Goal: Transaction & Acquisition: Purchase product/service

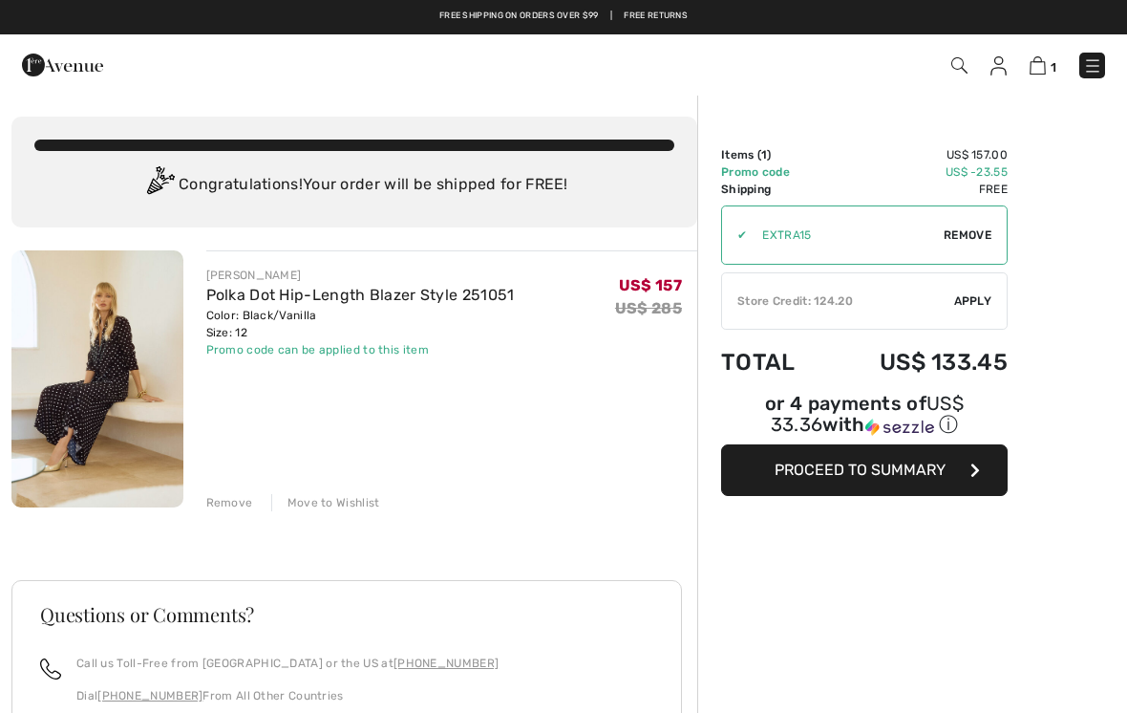
click at [972, 295] on span "Apply" at bounding box center [974, 300] width 38 height 17
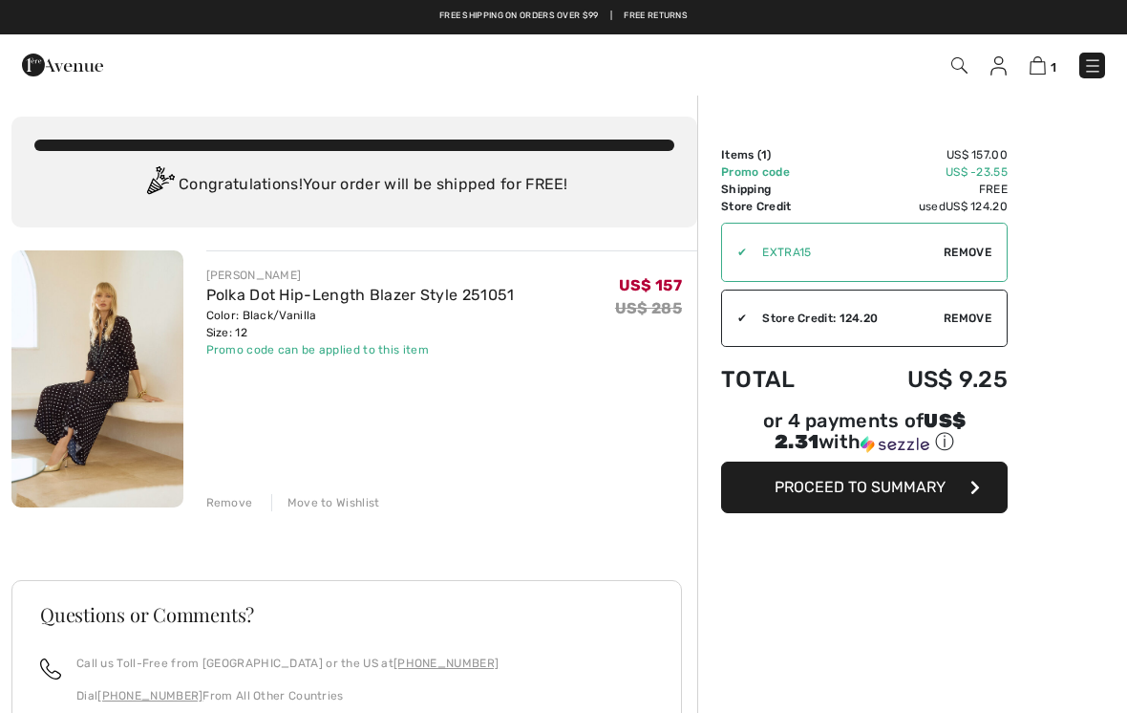
click at [861, 492] on span "Proceed to Summary" at bounding box center [860, 487] width 171 height 18
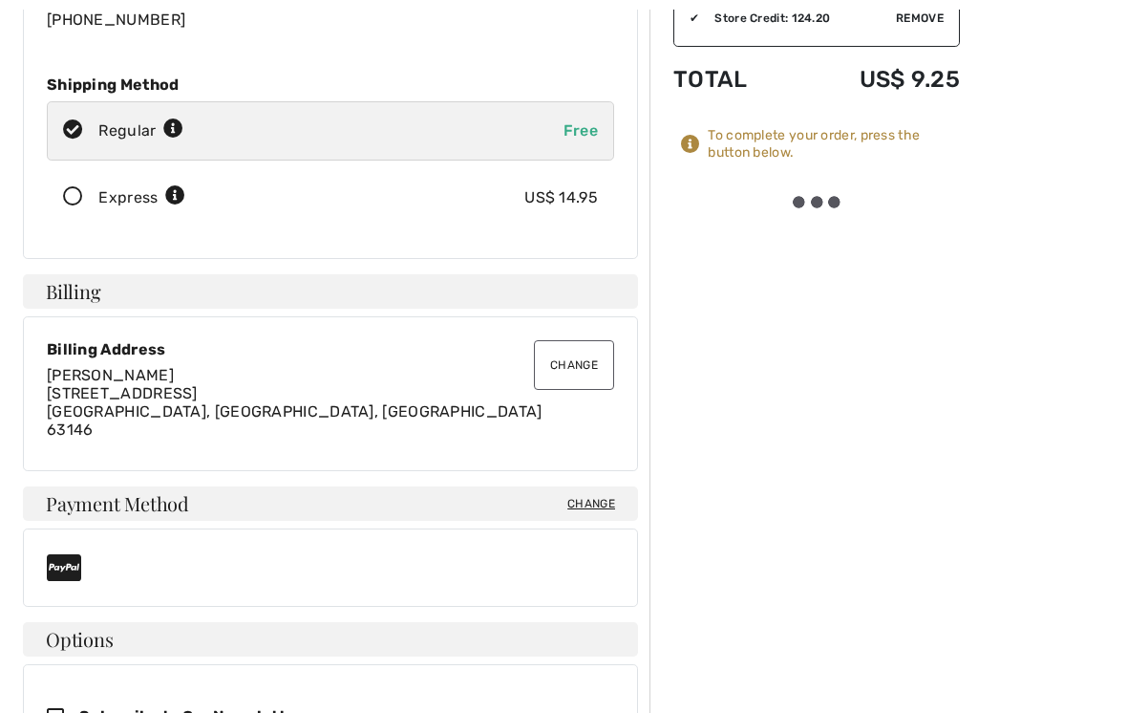
scroll to position [302, 0]
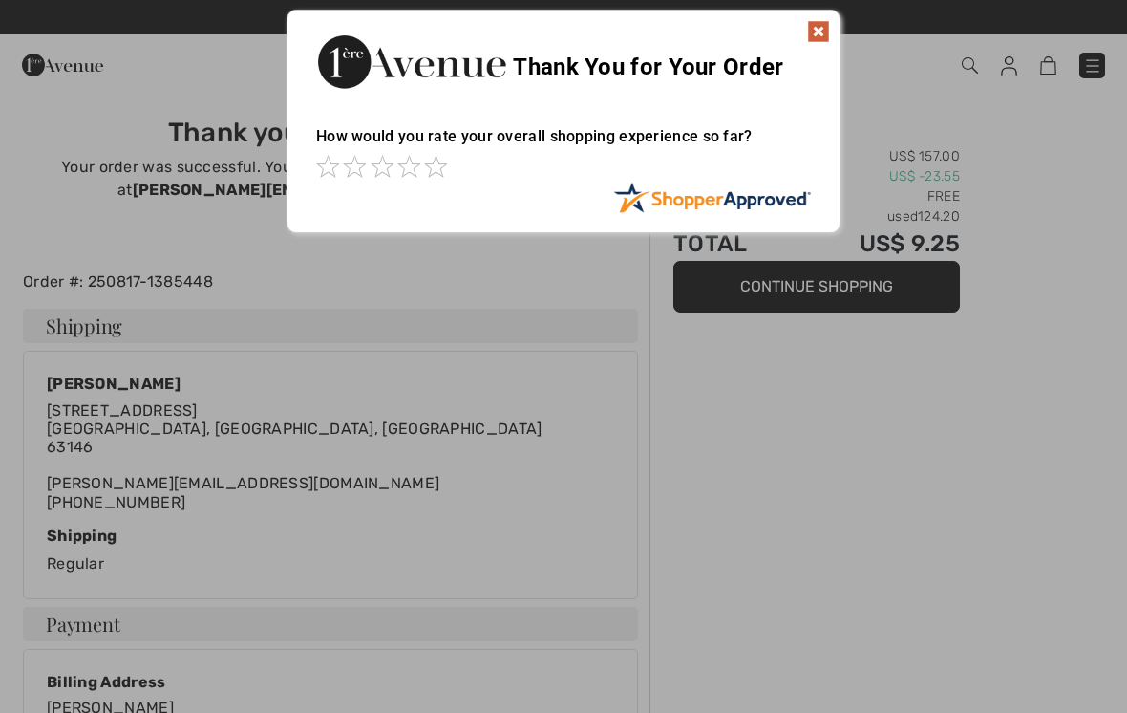
click at [869, 403] on div at bounding box center [563, 356] width 1127 height 713
click at [819, 26] on img at bounding box center [818, 31] width 23 height 23
